Goal: Task Accomplishment & Management: Manage account settings

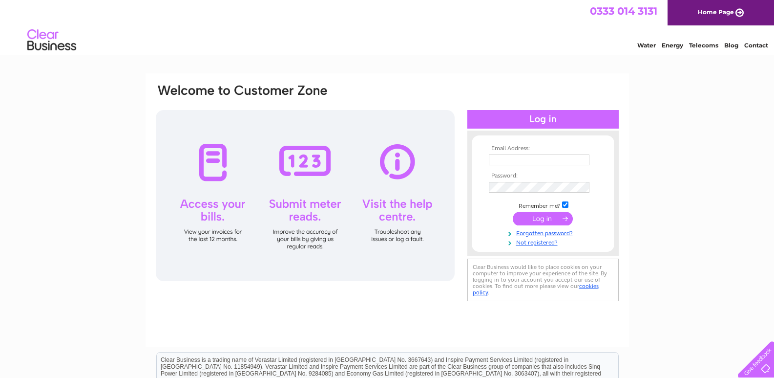
type input "[EMAIL_ADDRESS][DOMAIN_NAME]"
click at [545, 214] on input "submit" at bounding box center [543, 219] width 60 height 14
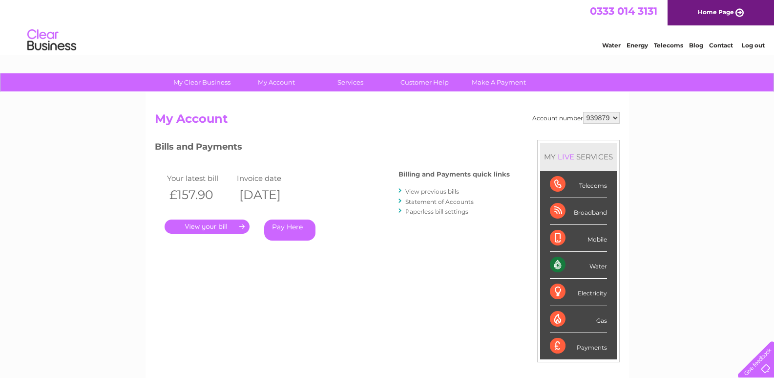
click at [421, 192] on link "View previous bills" at bounding box center [433, 191] width 54 height 7
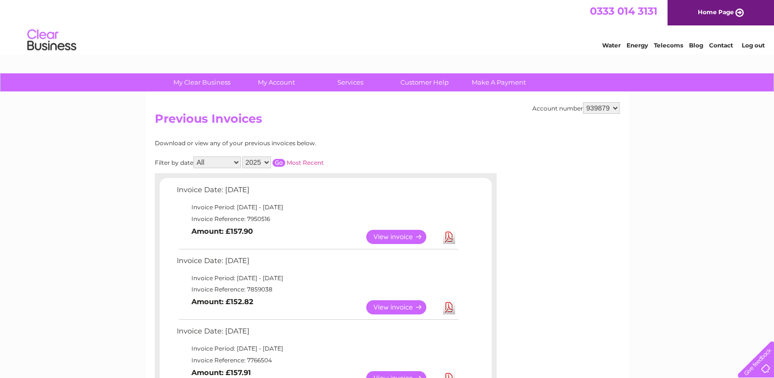
click at [451, 309] on link "Download" at bounding box center [449, 307] width 12 height 14
